Goal: Check status: Check status

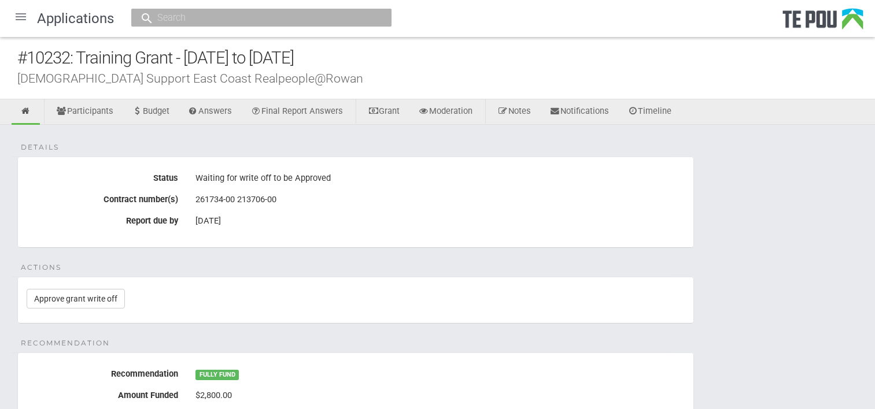
scroll to position [173, 0]
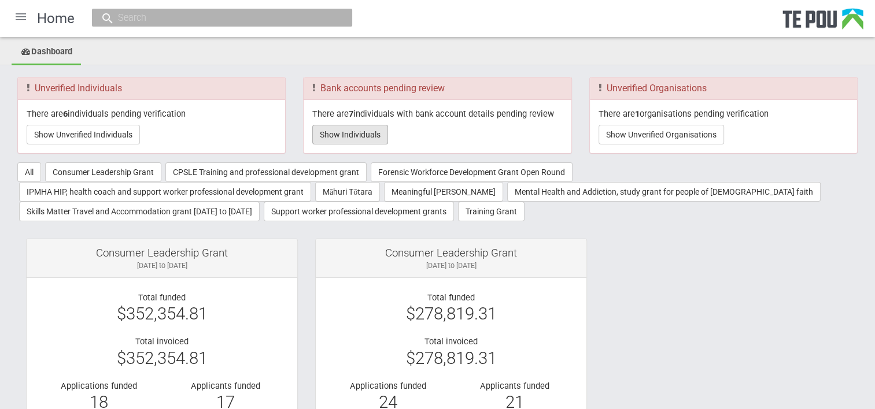
click at [363, 134] on button "Show Individuals" at bounding box center [350, 135] width 76 height 20
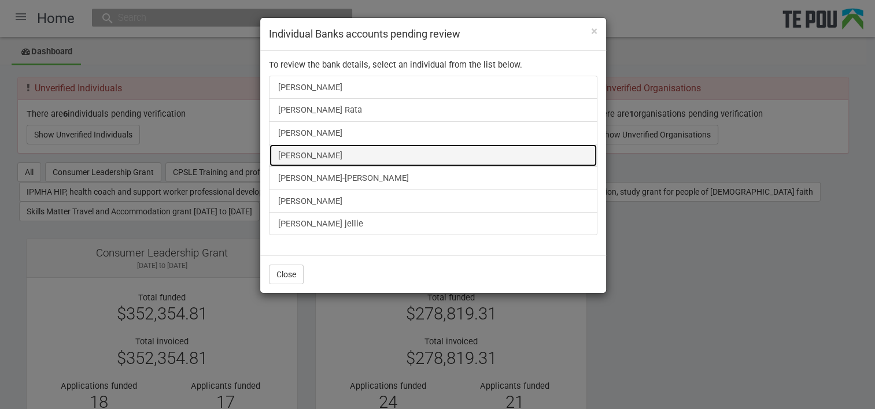
click at [316, 156] on link "victoria willard" at bounding box center [433, 155] width 328 height 23
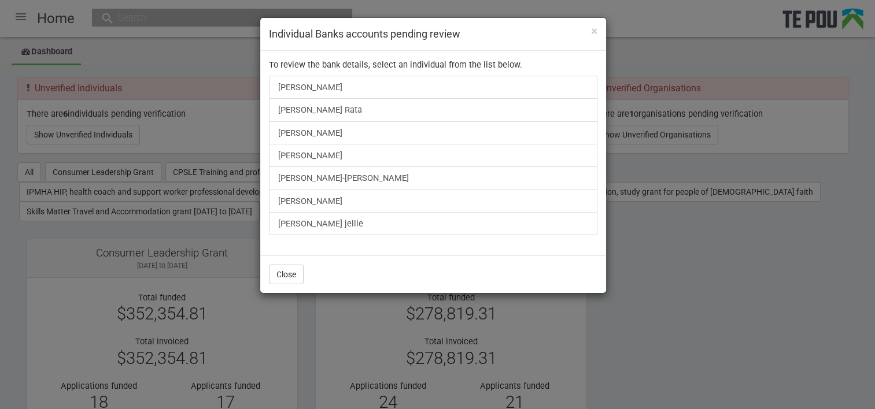
click at [590, 29] on h4 "Individual Banks accounts pending review" at bounding box center [433, 34] width 328 height 15
click at [593, 31] on span "×" at bounding box center [594, 31] width 6 height 14
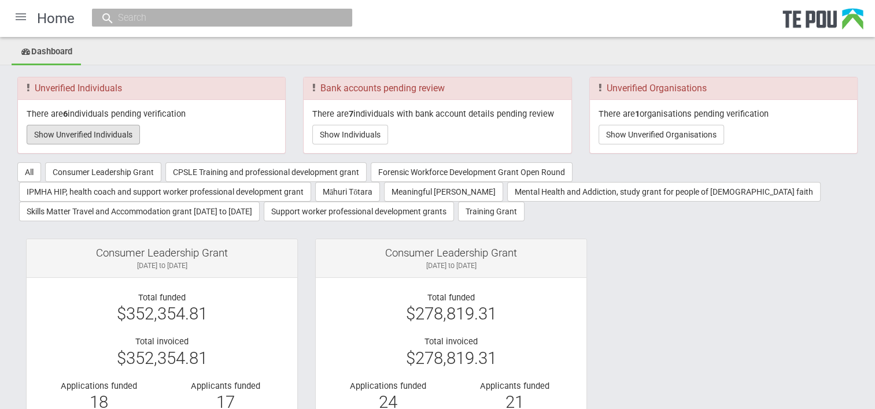
click at [107, 134] on button "Show Unverified Individuals" at bounding box center [83, 135] width 113 height 20
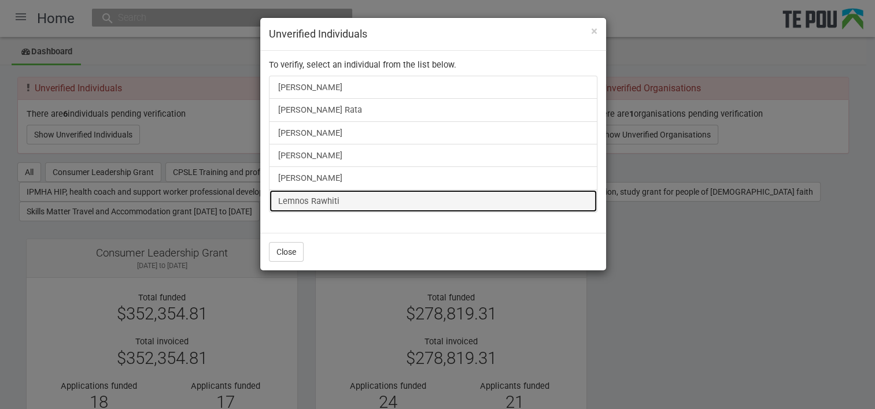
click at [289, 195] on link "Lemnos Rawhiti" at bounding box center [433, 201] width 328 height 23
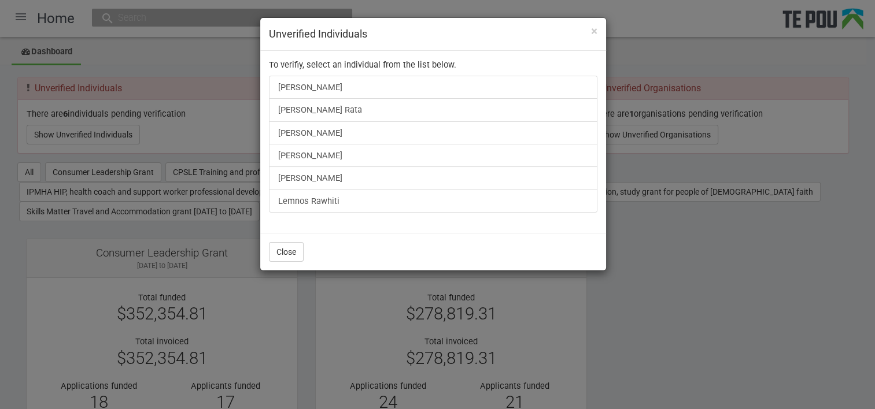
click at [17, 250] on div "× Unverified Individuals To verifiy, select an individual from the list below. …" at bounding box center [437, 204] width 875 height 409
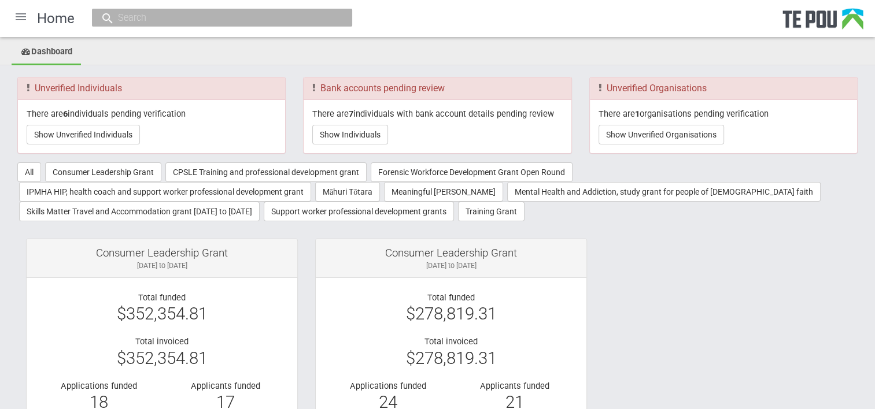
click at [19, 19] on div at bounding box center [21, 17] width 28 height 28
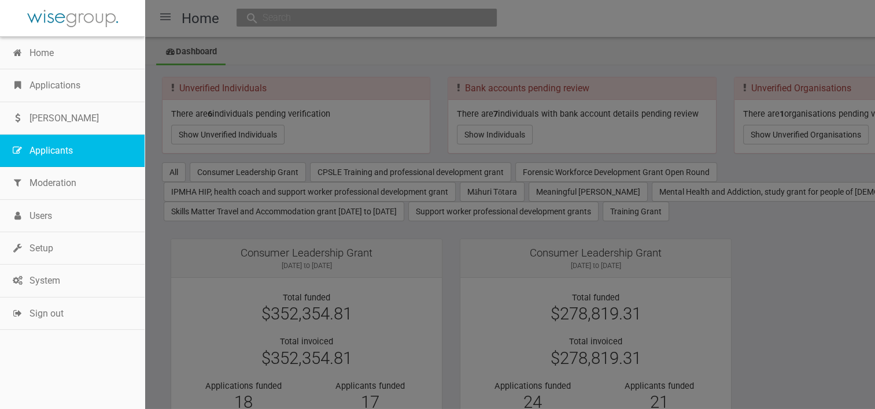
click at [72, 141] on link "Applicants" at bounding box center [72, 151] width 145 height 32
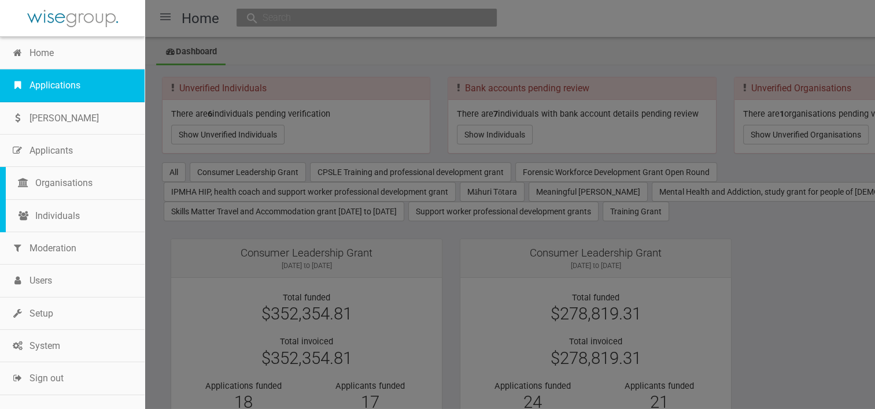
click at [60, 98] on link "Applications" at bounding box center [72, 85] width 145 height 32
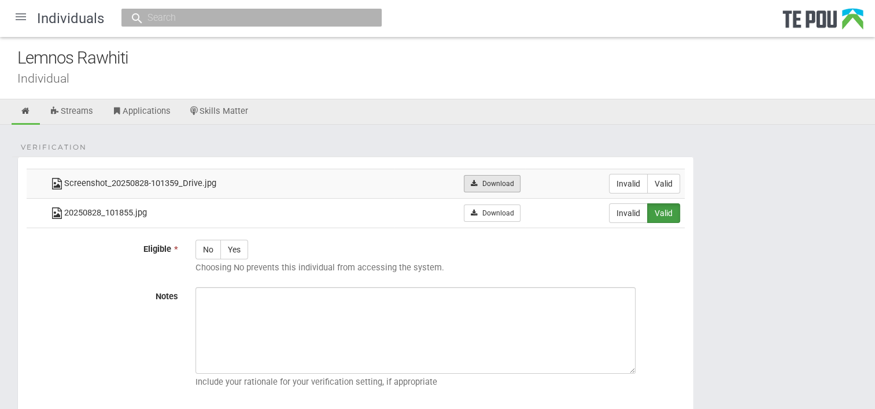
click at [500, 183] on link "Download" at bounding box center [492, 183] width 56 height 17
click at [308, 139] on div "Verification Screenshot_20250828-101359_Drive.jpg Download Invalid Valid 202508…" at bounding box center [437, 301] width 875 height 353
click at [511, 210] on link "Download" at bounding box center [492, 213] width 56 height 17
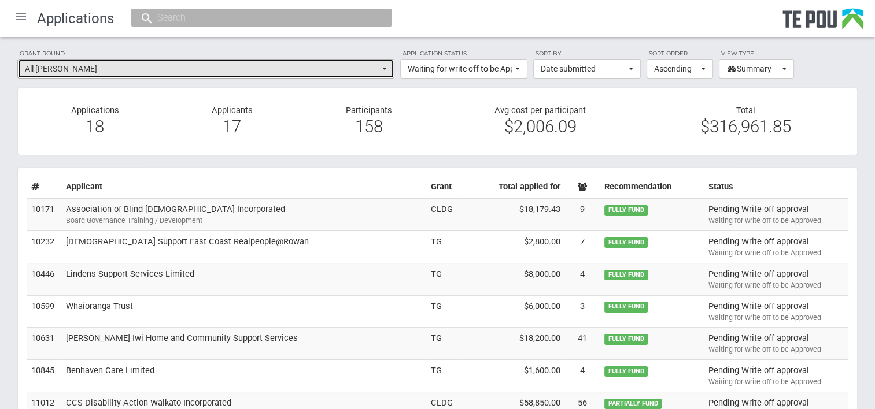
click at [333, 76] on button "All [PERSON_NAME]" at bounding box center [205, 69] width 377 height 20
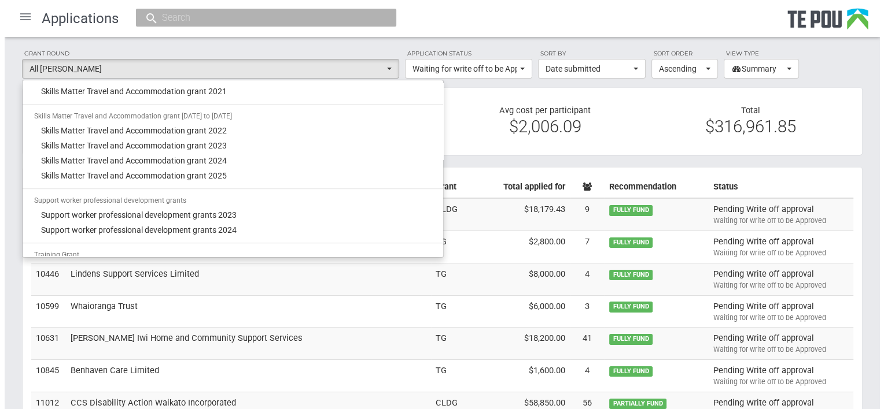
scroll to position [955, 0]
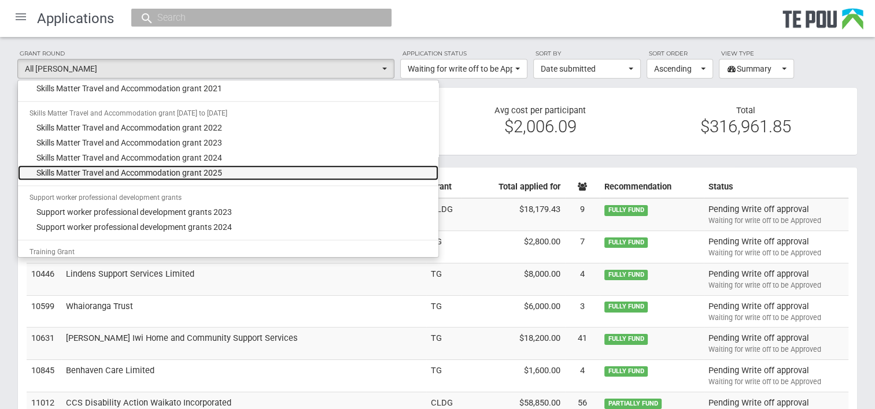
click at [210, 176] on span "Skills Matter Travel and Accommodation grant 2025" at bounding box center [129, 173] width 186 height 12
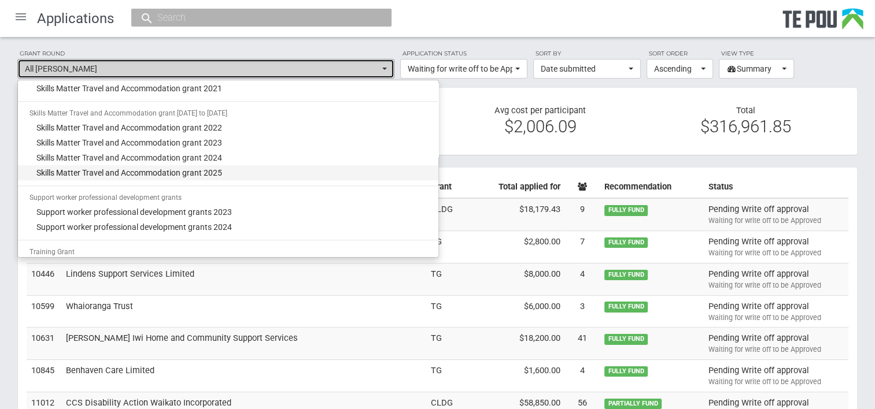
select select "67"
